Goal: Information Seeking & Learning: Learn about a topic

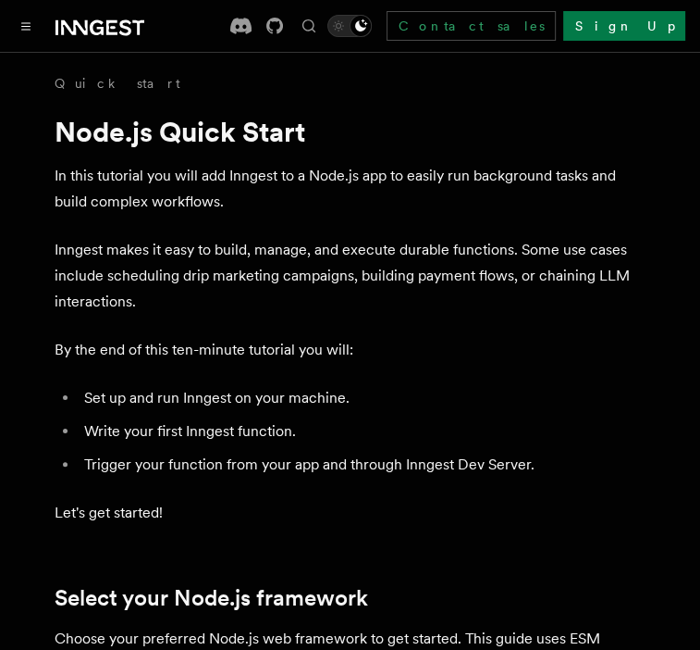
click at [65, 25] on icon at bounding box center [74, 27] width 27 height 15
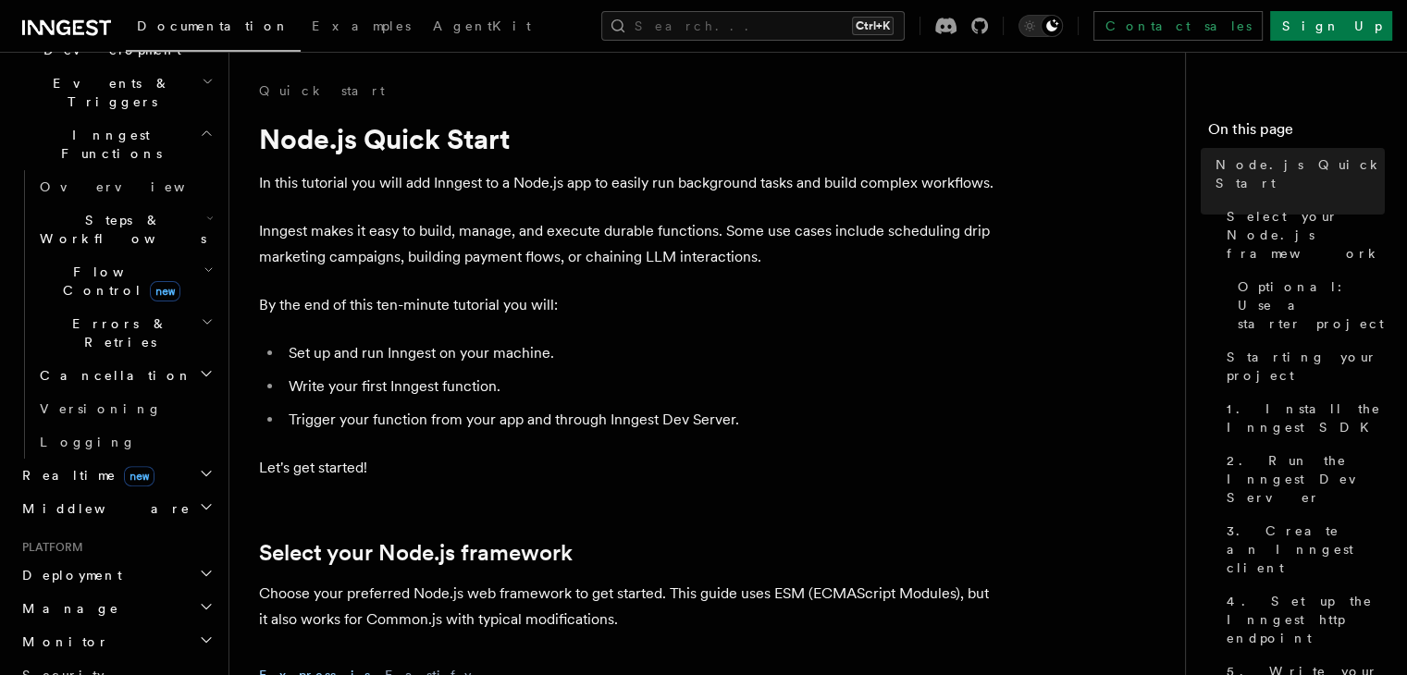
scroll to position [342, 0]
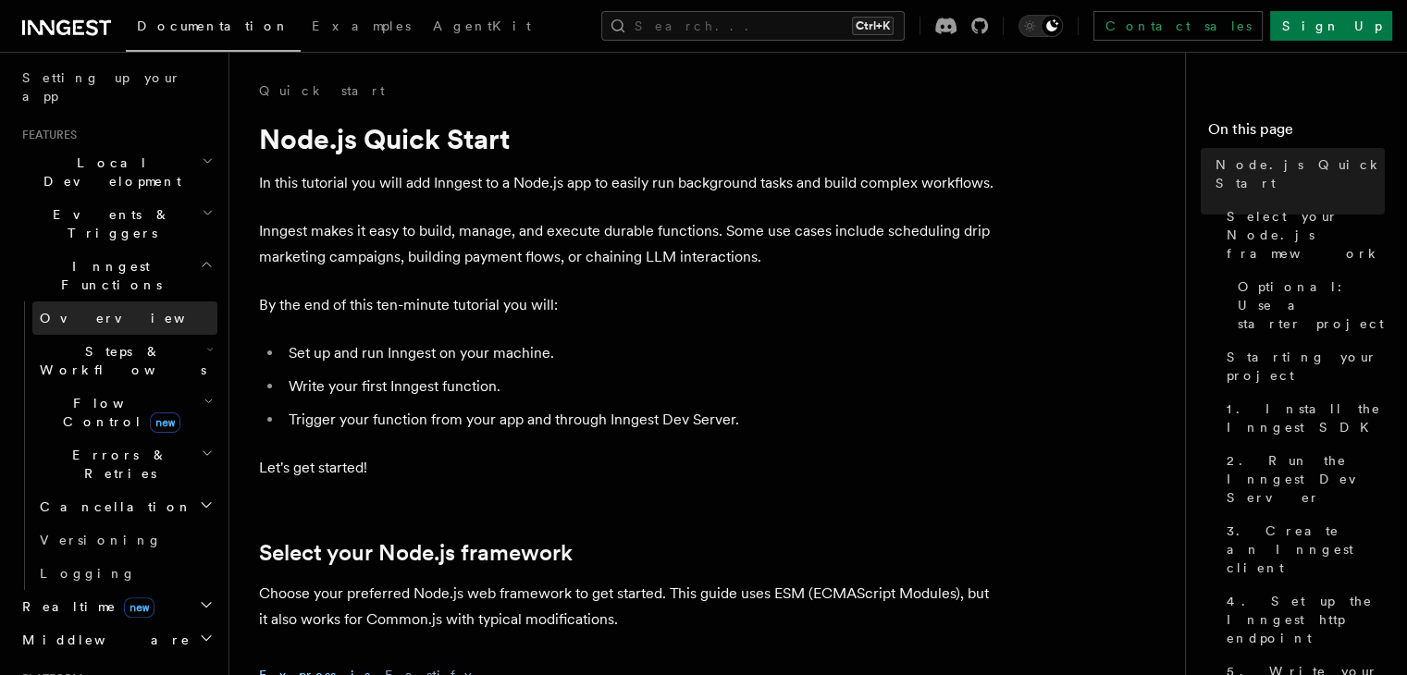
click at [84, 311] on span "Overview" at bounding box center [135, 318] width 191 height 15
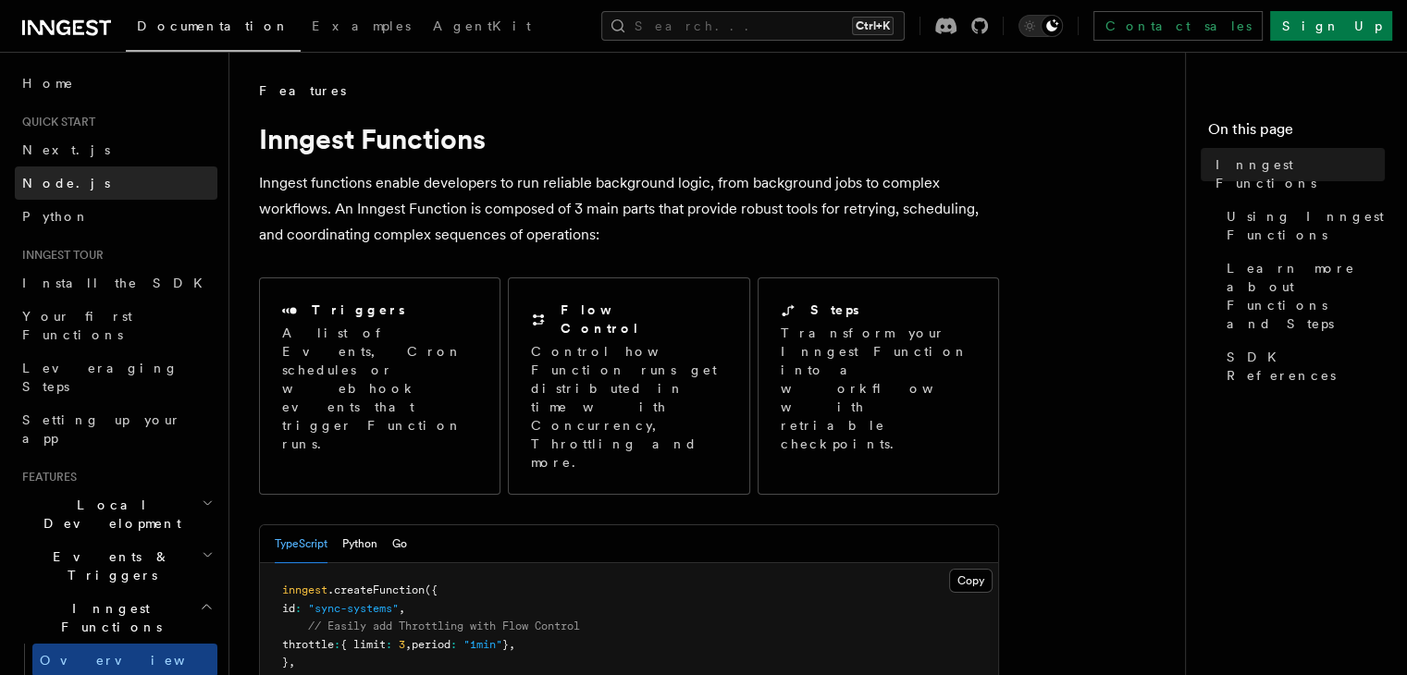
click at [63, 192] on span "Node.js" at bounding box center [66, 183] width 88 height 19
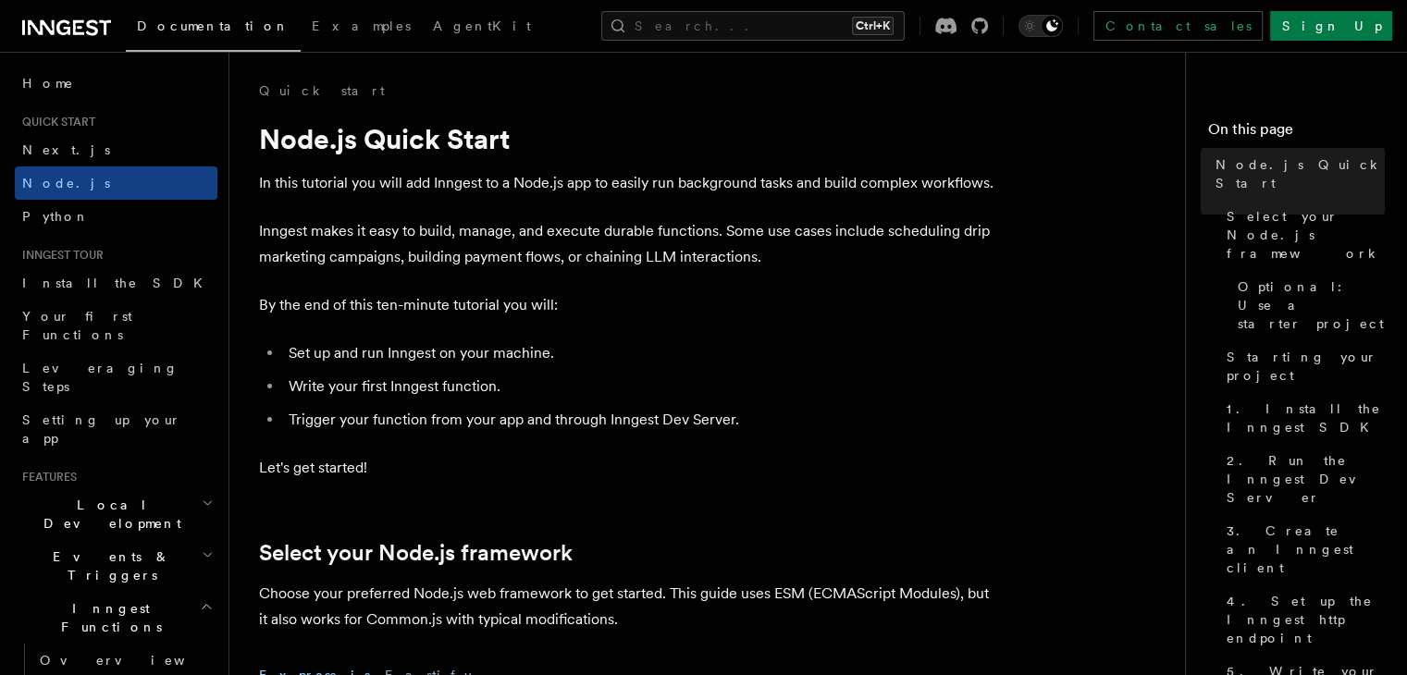
click at [102, 123] on h2 "Quick start" at bounding box center [116, 122] width 203 height 15
click at [64, 26] on icon at bounding box center [66, 28] width 89 height 22
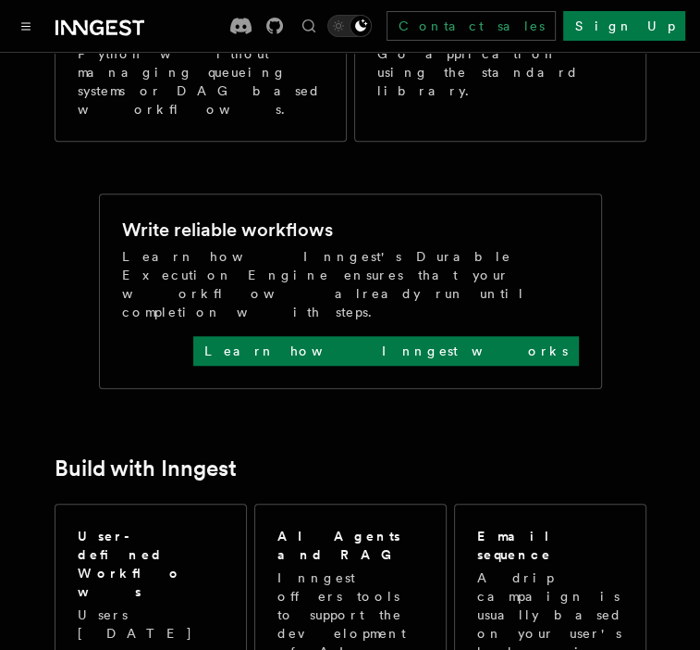
scroll to position [648, 0]
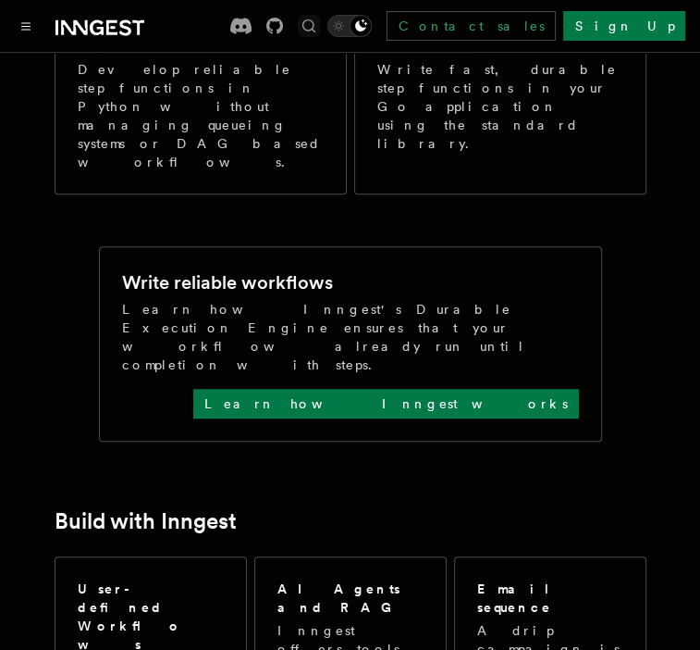
click at [318, 25] on icon "Find something..." at bounding box center [309, 26] width 19 height 19
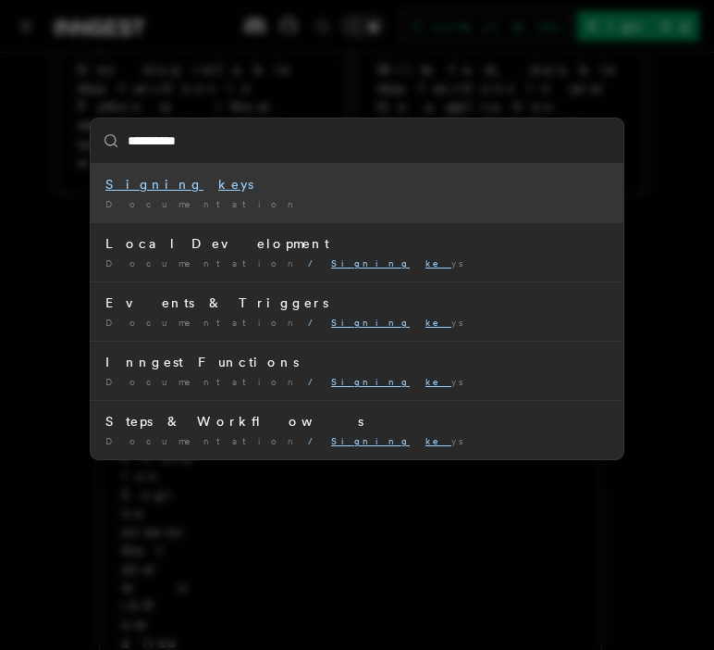
type input "**********"
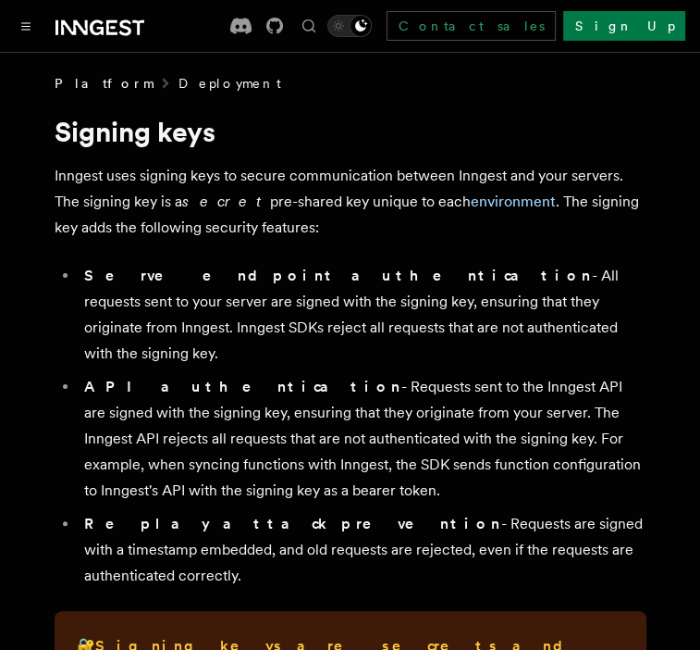
click at [179, 78] on link "Deployment" at bounding box center [230, 83] width 103 height 19
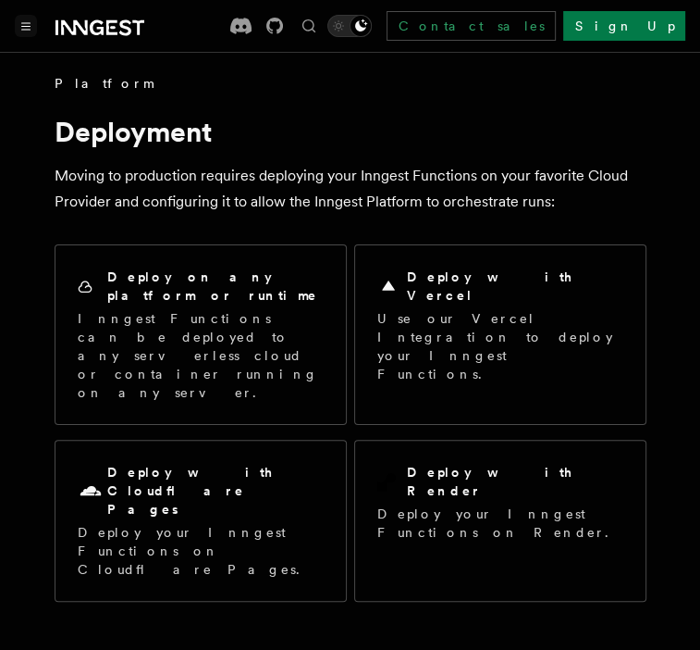
click at [22, 23] on icon "Toggle navigation" at bounding box center [25, 26] width 9 height 8
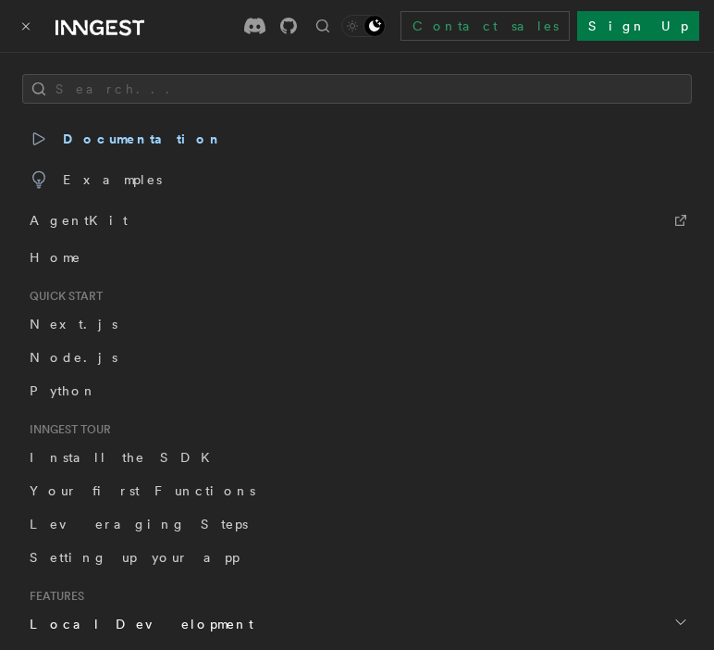
click at [75, 297] on span "Quick start" at bounding box center [62, 296] width 81 height 15
click at [61, 353] on span "Node.js" at bounding box center [74, 357] width 88 height 15
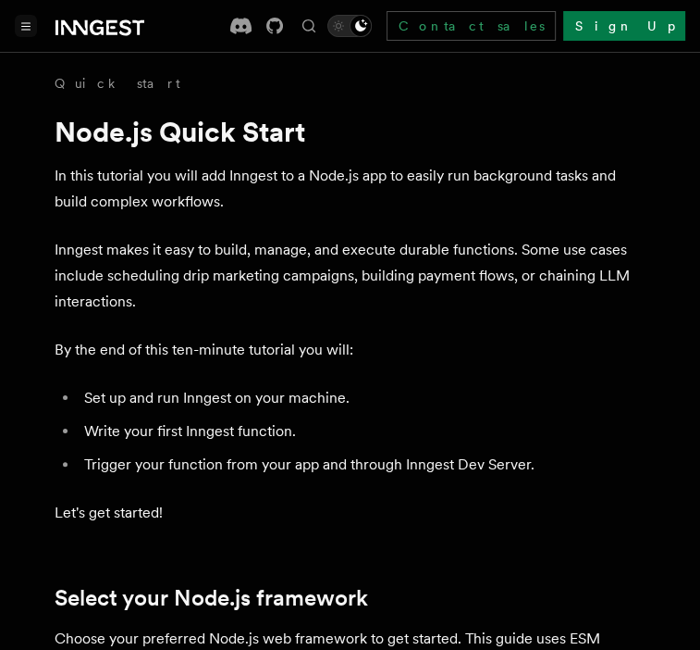
click at [20, 31] on button "Toggle navigation" at bounding box center [26, 26] width 22 height 22
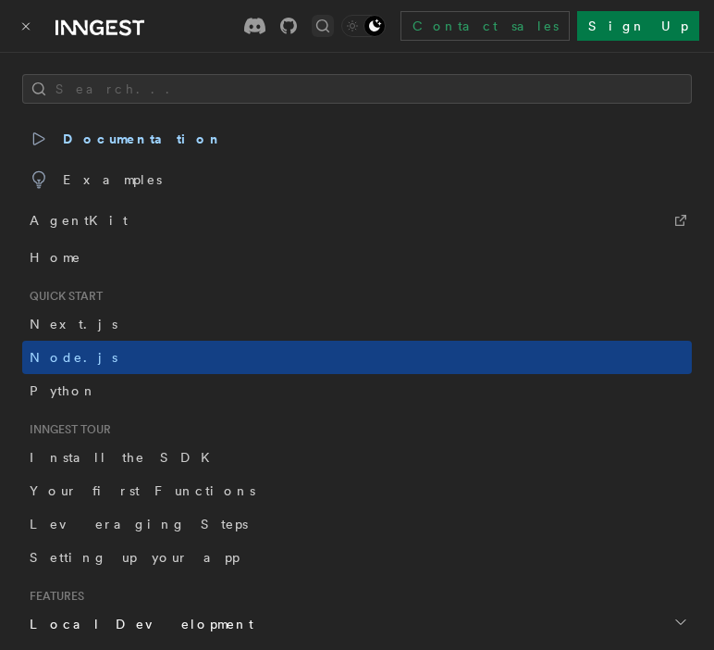
click at [332, 27] on icon "Find something..." at bounding box center [323, 26] width 19 height 19
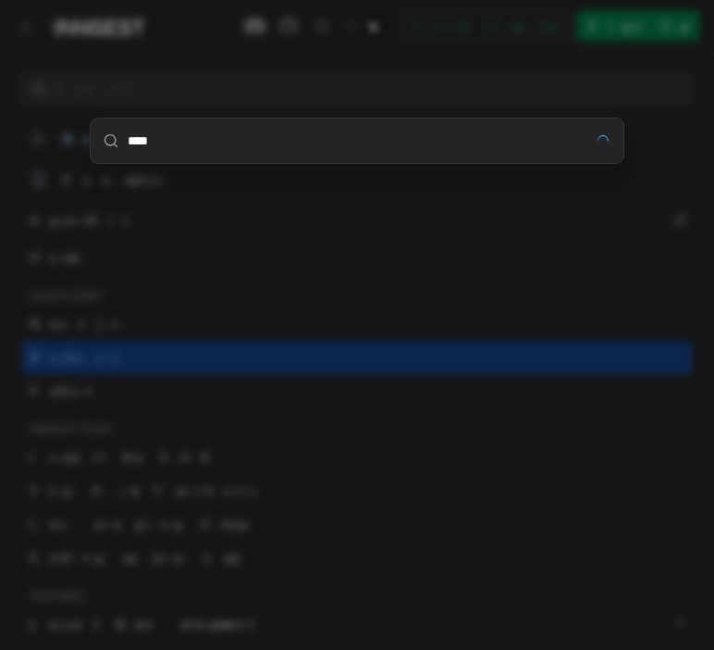
type input "****"
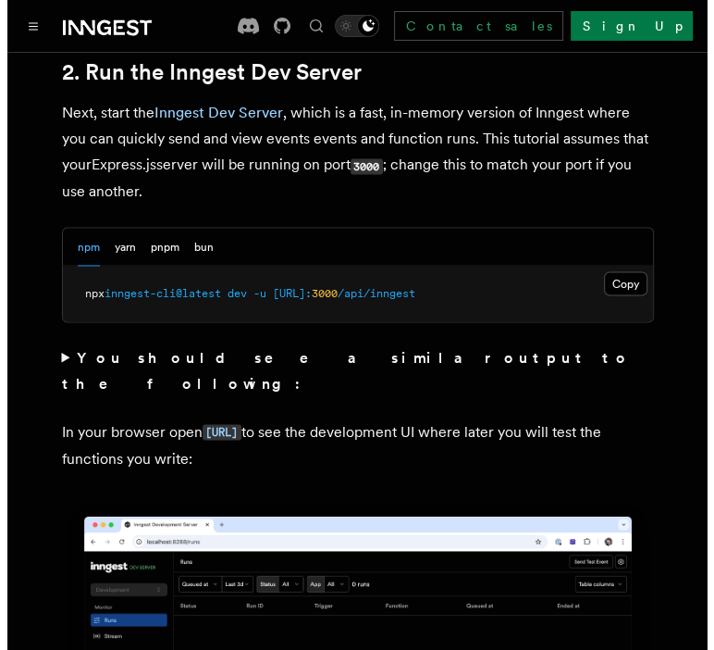
scroll to position [1573, 0]
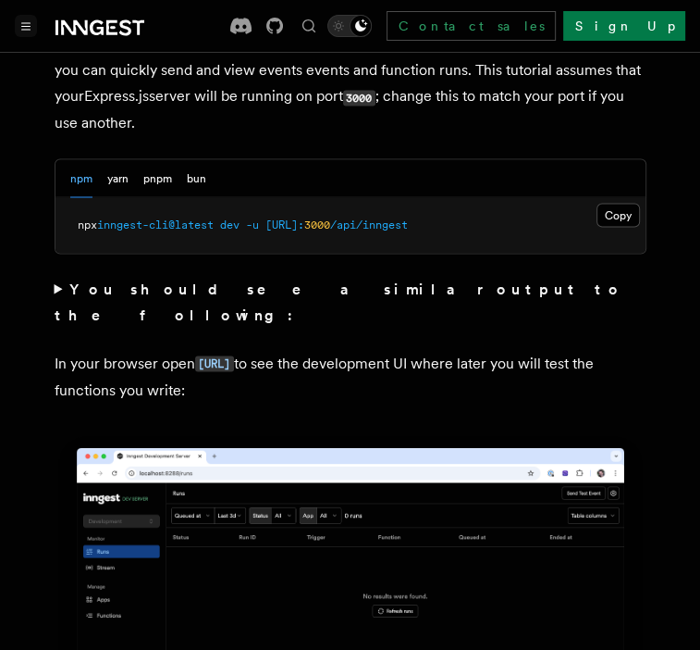
click at [32, 22] on button "Toggle navigation" at bounding box center [26, 26] width 22 height 22
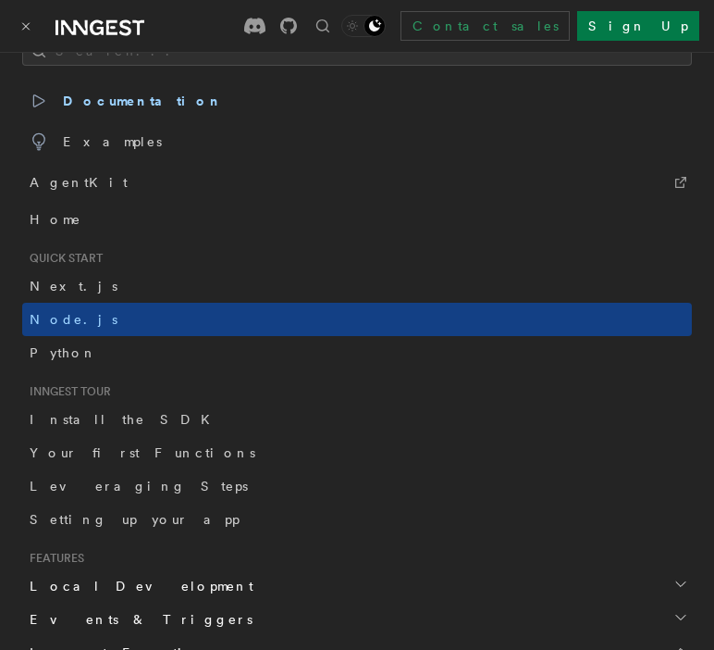
scroll to position [0, 0]
